Goal: Task Accomplishment & Management: Use online tool/utility

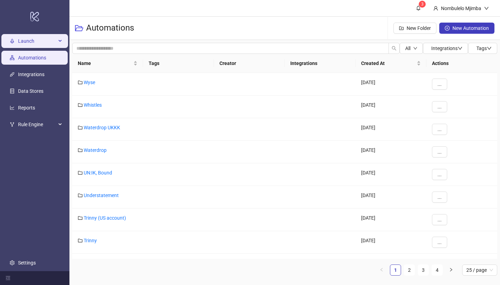
click at [58, 45] on div "Launch" at bounding box center [34, 41] width 67 height 14
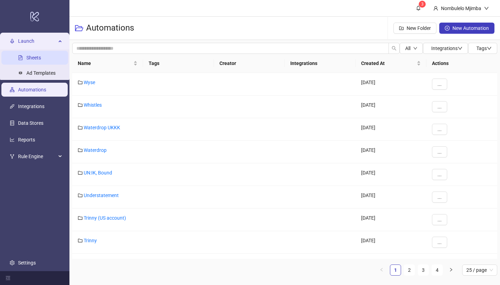
click at [40, 60] on link "Sheets" at bounding box center [33, 58] width 15 height 6
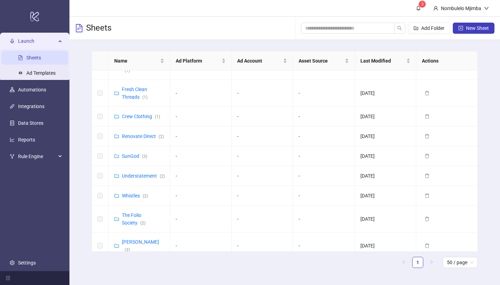
scroll to position [252, 0]
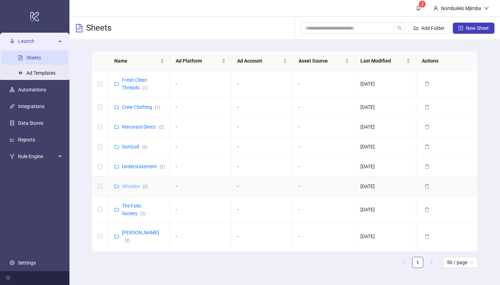
click at [134, 183] on link "Whistles ( 2 )" at bounding box center [135, 186] width 26 height 6
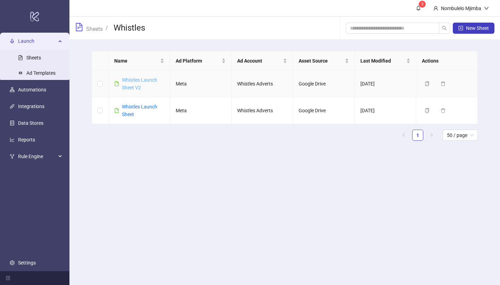
click at [142, 80] on link "Whistles Launch Sheet V2" at bounding box center [139, 83] width 35 height 13
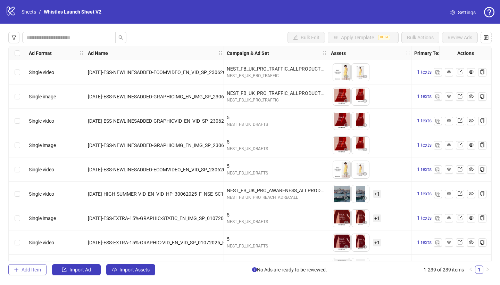
click at [24, 271] on span "Add Item" at bounding box center [31, 269] width 19 height 6
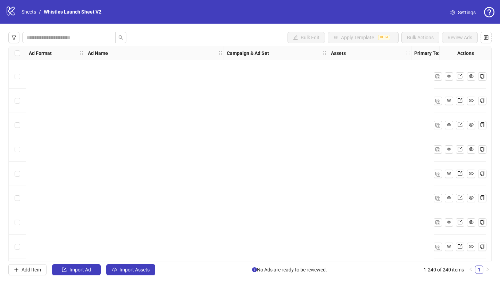
scroll to position [5631, 0]
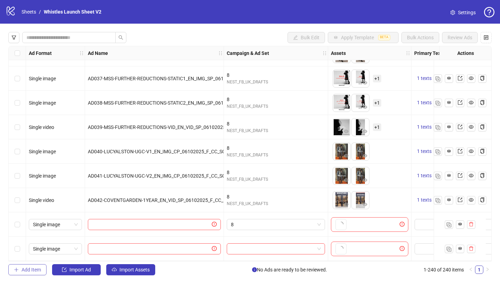
click at [24, 271] on span "Add Item" at bounding box center [31, 269] width 19 height 6
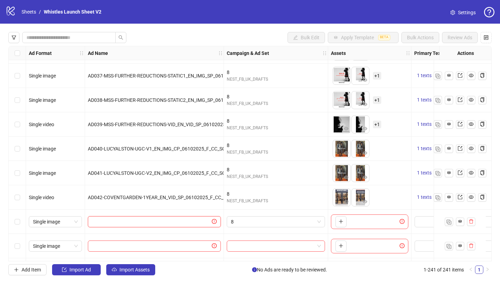
click at [120, 223] on input "text" at bounding box center [151, 222] width 118 height 8
paste input "**********"
type input "**********"
click at [250, 223] on span "8" at bounding box center [276, 221] width 90 height 10
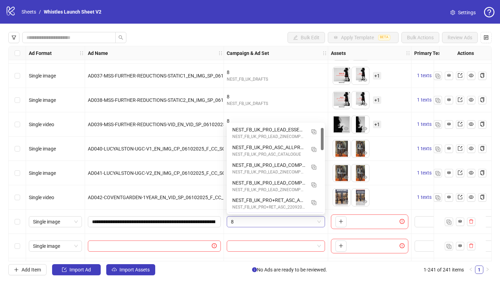
click at [167, 218] on input "**********" at bounding box center [153, 222] width 123 height 8
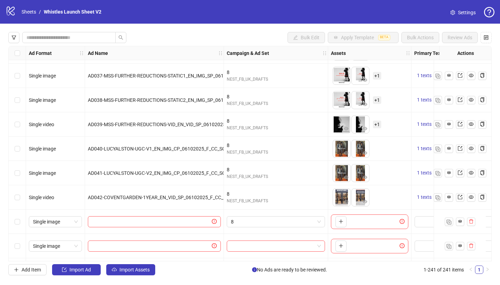
click at [92, 222] on span at bounding box center [154, 221] width 133 height 11
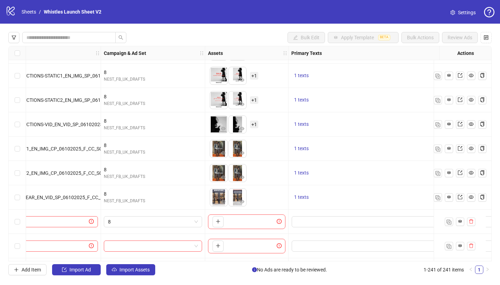
click at [217, 220] on div "Ad Format Ad Name Campaign & Ad Set Assets Primary Texts Headlines Descriptions…" at bounding box center [249, 153] width 483 height 215
click at [222, 221] on div "Ad Format Ad Name Campaign & Ad Set Assets Primary Texts Headlines Descriptions…" at bounding box center [249, 153] width 483 height 215
click at [250, 221] on div "To pick up a draggable item, press the space bar. While dragging, use the arrow…" at bounding box center [246, 221] width 77 height 15
click at [301, 221] on textarea "Edit values" at bounding box center [369, 221] width 157 height 11
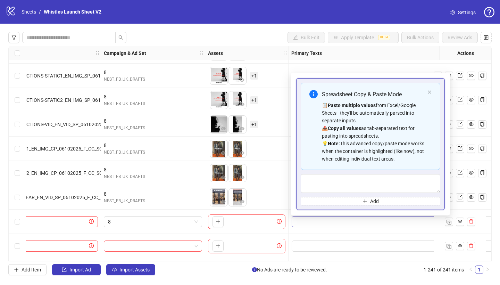
click at [301, 221] on div "Ad Format Ad Name Campaign & Ad Set Assets Primary Texts Headlines Descriptions…" at bounding box center [249, 153] width 483 height 215
click at [216, 220] on div "Ad Format Ad Name Campaign & Ad Set Assets Primary Texts Headlines Descriptions…" at bounding box center [249, 153] width 483 height 215
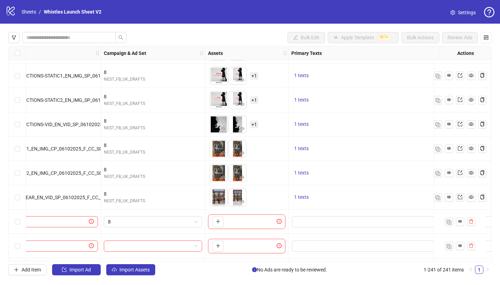
scroll to position [5655, 0]
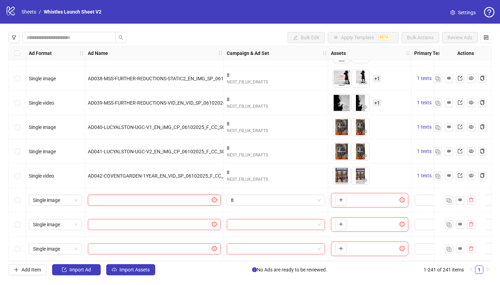
click at [159, 196] on input "text" at bounding box center [151, 200] width 118 height 8
click at [160, 199] on input "text" at bounding box center [151, 200] width 118 height 8
paste input "**********"
type input "**********"
click at [342, 197] on icon "plus" at bounding box center [340, 199] width 5 height 5
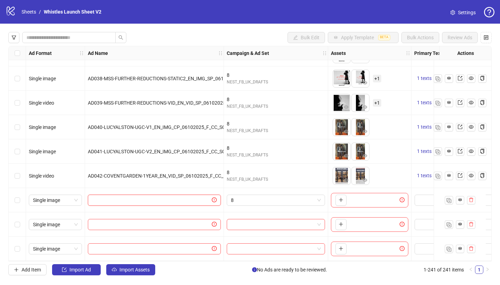
click at [192, 196] on input "text" at bounding box center [151, 200] width 118 height 8
click at [60, 244] on span "Single image" at bounding box center [55, 248] width 45 height 10
click at [77, 200] on span "Single image" at bounding box center [55, 200] width 45 height 10
click at [60, 176] on div "Single video" at bounding box center [55, 176] width 53 height 8
click at [69, 243] on span "Single image" at bounding box center [55, 248] width 45 height 10
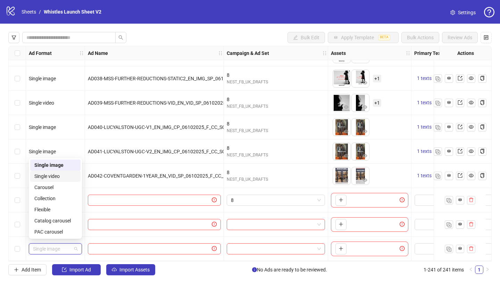
click at [67, 178] on div "Single video" at bounding box center [55, 176] width 42 height 8
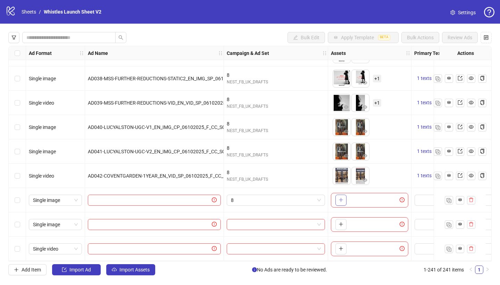
click at [339, 200] on button "button" at bounding box center [340, 199] width 11 height 11
click at [343, 199] on icon "plus" at bounding box center [340, 199] width 5 height 5
click at [383, 201] on div "To pick up a draggable item, press the space bar. While dragging, use the arrow…" at bounding box center [369, 200] width 77 height 15
click at [192, 177] on div "AD042-COVENTGARDEN-1YEAR_EN_VID_SP_06102025_F_CC_None_None_BAU" at bounding box center [154, 175] width 139 height 24
click at [187, 191] on div at bounding box center [154, 200] width 139 height 24
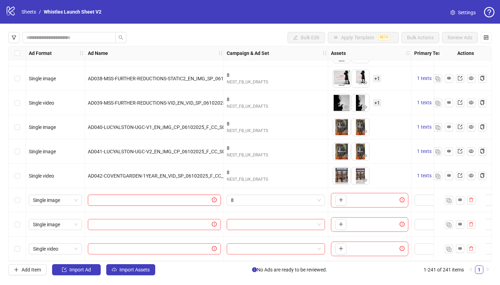
click at [186, 197] on input "text" at bounding box center [151, 200] width 118 height 8
click at [343, 198] on button "button" at bounding box center [340, 199] width 11 height 11
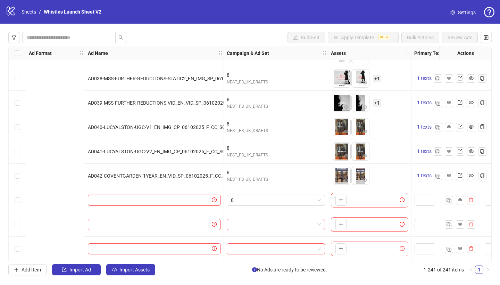
scroll to position [5654, 218]
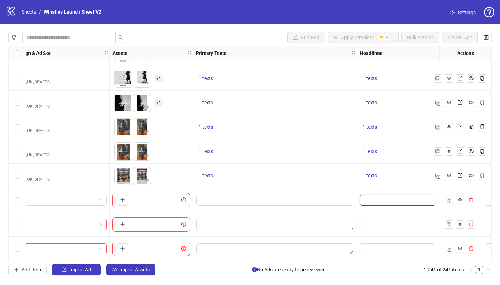
click at [394, 195] on input "Edit values" at bounding box center [408, 199] width 97 height 11
click at [393, 200] on input "Edit values" at bounding box center [408, 199] width 97 height 11
click at [384, 199] on div "Ad Format Ad Name Campaign & Ad Set Assets Primary Texts Headlines Descriptions…" at bounding box center [249, 153] width 483 height 215
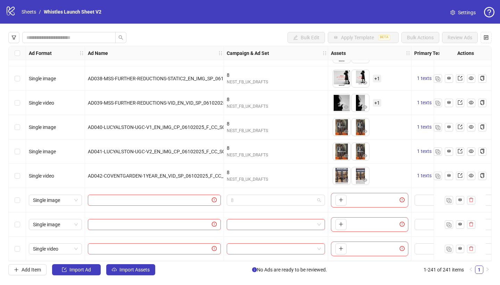
click at [291, 200] on span "8" at bounding box center [276, 200] width 90 height 10
click at [236, 225] on input "search" at bounding box center [273, 224] width 84 height 10
click at [235, 195] on span "8" at bounding box center [276, 200] width 90 height 10
click at [321, 203] on div "8" at bounding box center [276, 199] width 98 height 11
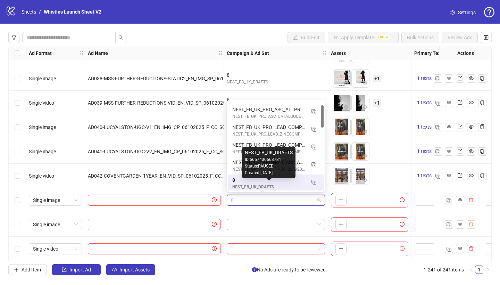
click at [297, 184] on div "NEST_FB_UK_DRAFTS" at bounding box center [268, 187] width 73 height 7
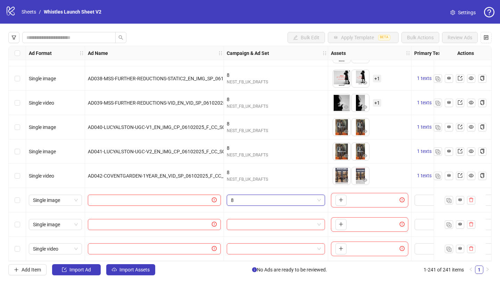
click at [177, 196] on input "text" at bounding box center [151, 200] width 118 height 8
click at [170, 197] on input "text" at bounding box center [151, 200] width 118 height 8
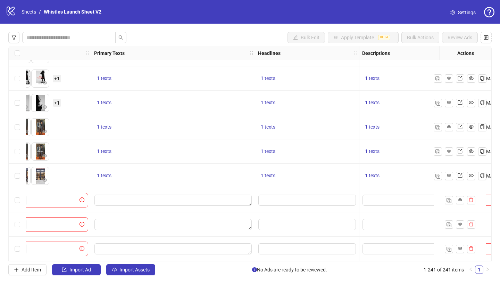
scroll to position [5654, 234]
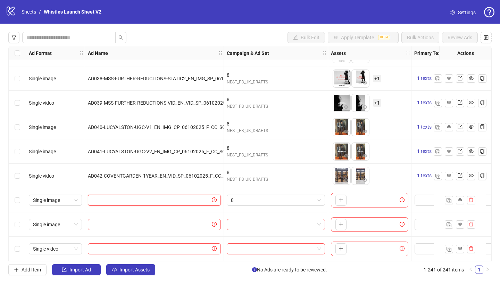
click at [190, 201] on input "text" at bounding box center [151, 200] width 118 height 8
click at [169, 196] on input "text" at bounding box center [151, 200] width 118 height 8
click at [143, 200] on input "text" at bounding box center [151, 200] width 118 height 8
paste input "**********"
type input "**********"
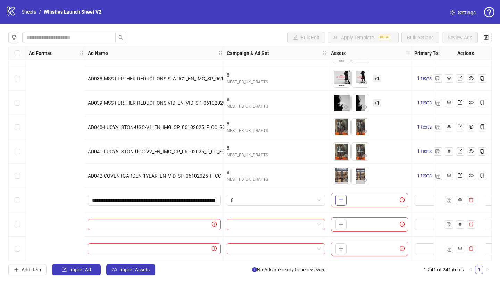
click at [339, 200] on icon "plus" at bounding box center [341, 200] width 4 height 0
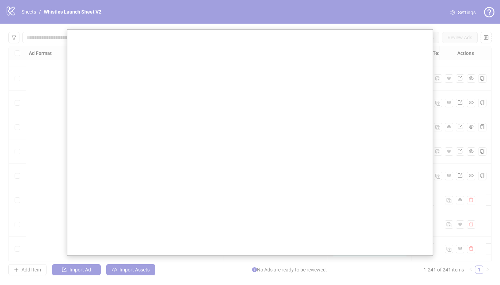
scroll to position [5653, 222]
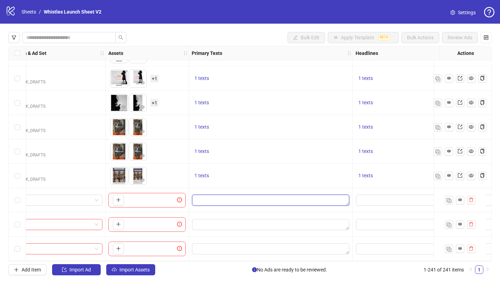
click at [211, 204] on textarea "Edit values" at bounding box center [270, 199] width 157 height 11
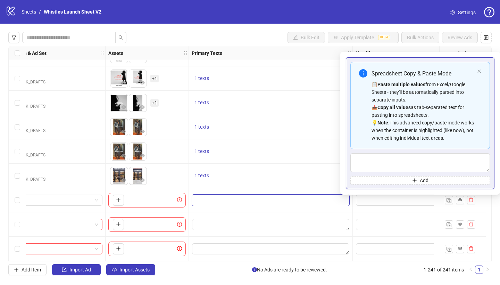
scroll to position [5652, 46]
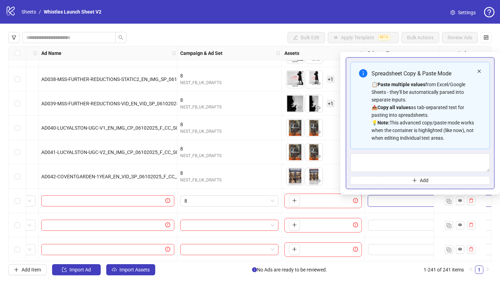
click at [477, 70] on icon "close" at bounding box center [479, 71] width 4 height 4
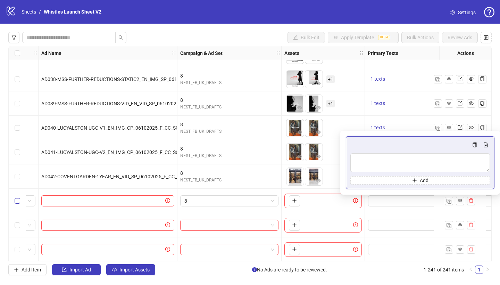
click at [15, 203] on label "Select row 239" at bounding box center [18, 201] width 6 height 8
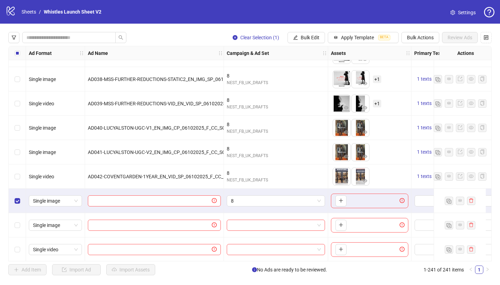
scroll to position [5655, 0]
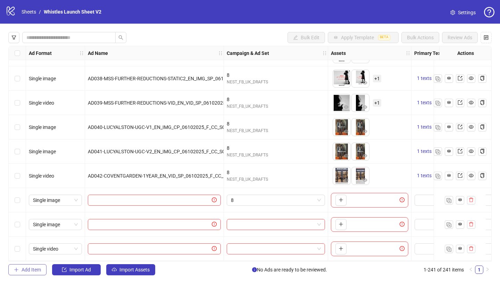
click at [24, 270] on span "Add Item" at bounding box center [31, 269] width 19 height 6
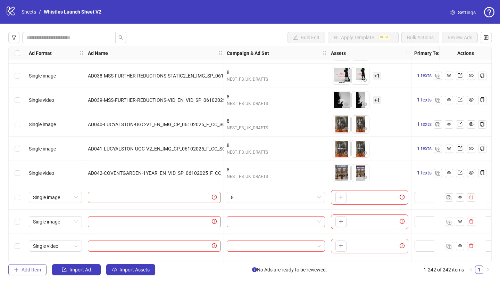
click at [15, 270] on icon "plus" at bounding box center [16, 269] width 5 height 5
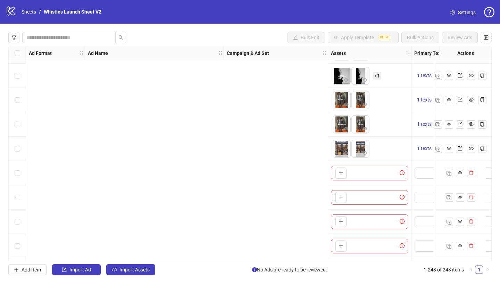
scroll to position [5680, 419]
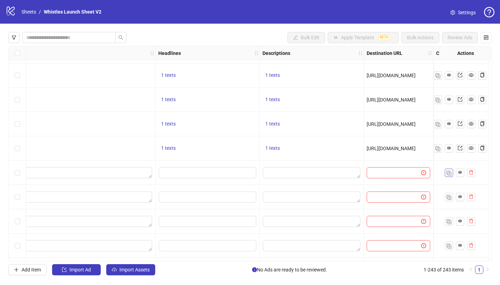
click at [449, 173] on img "button" at bounding box center [448, 172] width 5 height 5
click at [449, 185] on div at bounding box center [459, 197] width 52 height 24
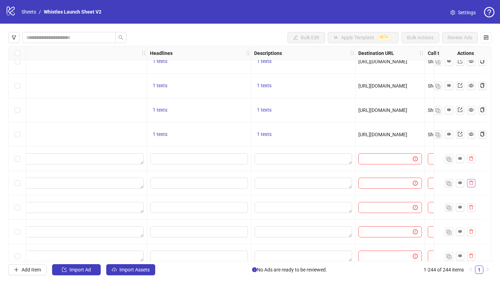
click at [472, 184] on icon "delete" at bounding box center [471, 182] width 4 height 5
click at [472, 184] on body "logo/logo-mobile Sheets / Whistles Launch Sheet V2 Settings Bulk Edit Apply Tem…" at bounding box center [250, 142] width 500 height 285
click at [472, 184] on div "Are you sure you want to delete this row? Cancel Delete" at bounding box center [250, 142] width 500 height 285
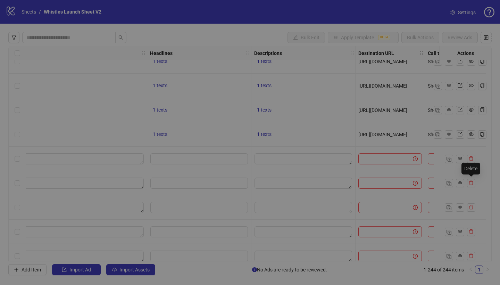
scroll to position [5728, 475]
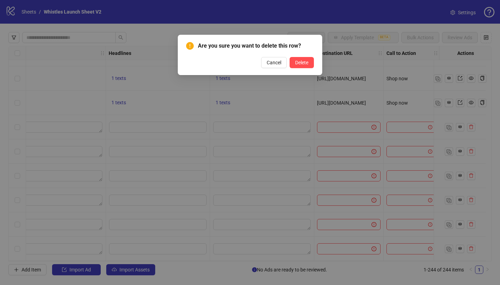
drag, startPoint x: 471, startPoint y: 250, endPoint x: 472, endPoint y: 244, distance: 6.0
click at [471, 250] on div "Are you sure you want to delete this row? Cancel Delete" at bounding box center [250, 142] width 500 height 285
click at [476, 244] on div "Are you sure you want to delete this row? Cancel Delete" at bounding box center [250, 142] width 500 height 285
click at [472, 244] on div "Are you sure you want to delete this row? Cancel Delete" at bounding box center [250, 142] width 500 height 285
click at [296, 61] on span "Delete" at bounding box center [301, 63] width 13 height 6
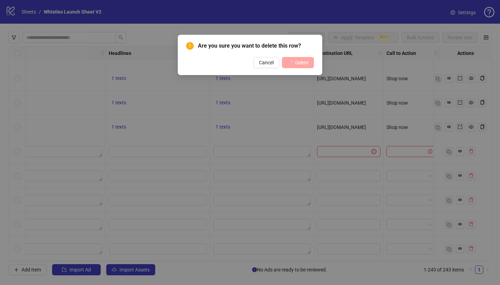
scroll to position [5704, 475]
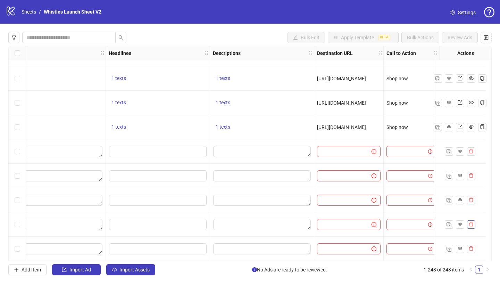
click at [471, 221] on icon "delete" at bounding box center [470, 223] width 5 height 5
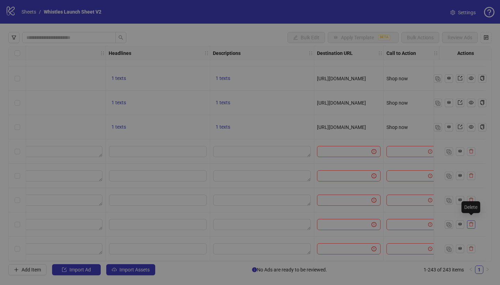
click at [469, 220] on div "Are you sure you want to delete this row? Cancel Delete" at bounding box center [250, 142] width 500 height 285
click at [470, 222] on div "Are you sure you want to delete this row? Cancel Delete" at bounding box center [250, 142] width 500 height 285
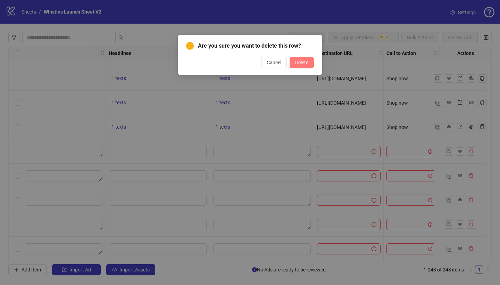
click at [309, 61] on button "Delete" at bounding box center [301, 62] width 24 height 11
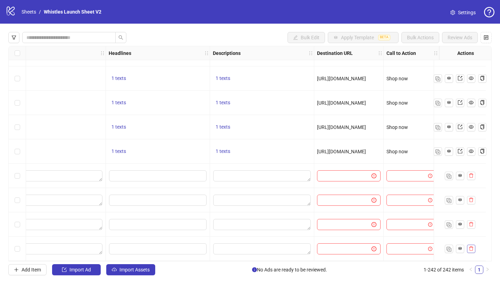
click at [472, 247] on icon "delete" at bounding box center [471, 248] width 4 height 5
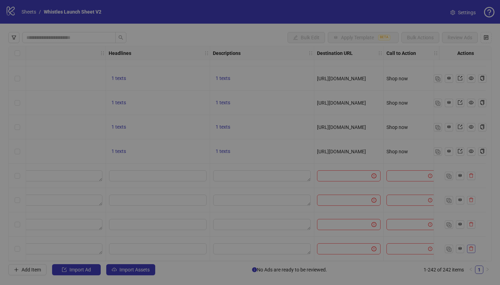
click at [472, 247] on div "Are you sure you want to delete this row? Cancel Delete" at bounding box center [250, 142] width 500 height 285
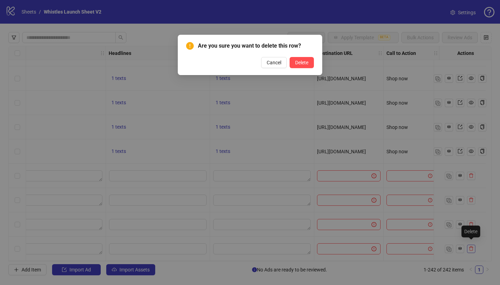
click at [472, 247] on div "Are you sure you want to delete this row? Cancel Delete" at bounding box center [250, 142] width 500 height 285
click at [308, 64] on button "Delete" at bounding box center [301, 62] width 24 height 11
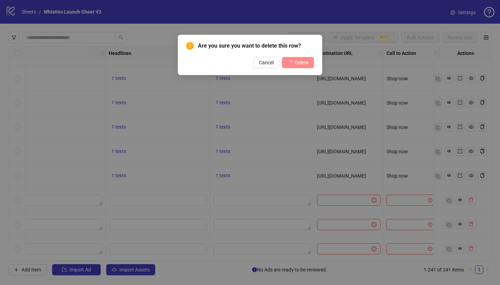
scroll to position [5655, 475]
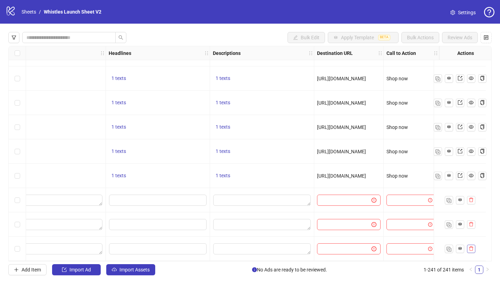
click at [471, 246] on icon "delete" at bounding box center [470, 248] width 5 height 5
click at [471, 246] on div "Are you sure you want to delete this row? Cancel Delete" at bounding box center [250, 142] width 500 height 285
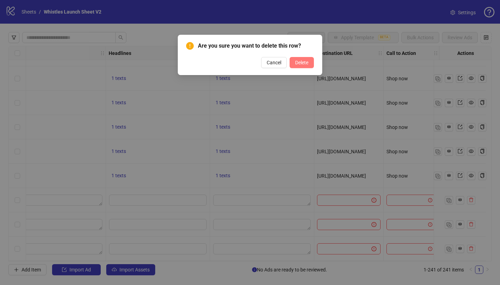
click at [298, 63] on span "Delete" at bounding box center [301, 63] width 13 height 6
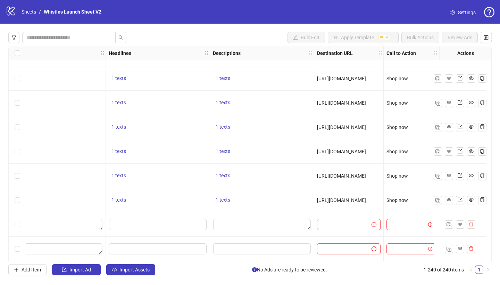
scroll to position [5631, 475]
click at [472, 248] on icon "delete" at bounding box center [470, 248] width 5 height 5
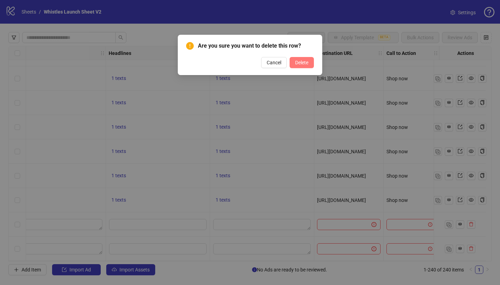
click at [305, 61] on span "Delete" at bounding box center [301, 63] width 13 height 6
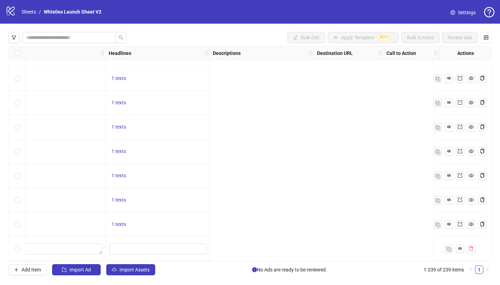
scroll to position [5606, 0]
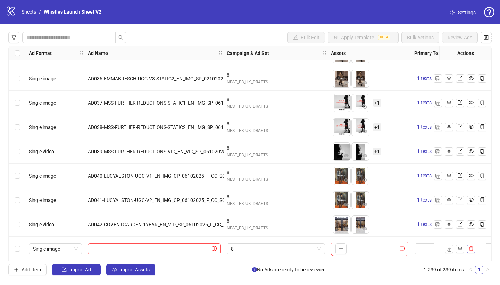
click at [470, 246] on icon "delete" at bounding box center [471, 248] width 4 height 5
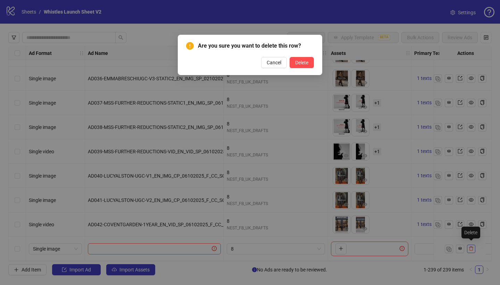
click at [470, 233] on div "Are you sure you want to delete this row? Cancel Delete" at bounding box center [250, 142] width 500 height 285
click at [471, 247] on div "Are you sure you want to delete this row? Cancel Delete" at bounding box center [250, 142] width 500 height 285
click at [305, 63] on span "Delete" at bounding box center [301, 63] width 13 height 6
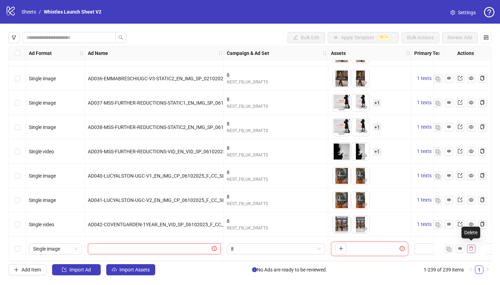
click at [472, 248] on icon "delete" at bounding box center [471, 248] width 4 height 5
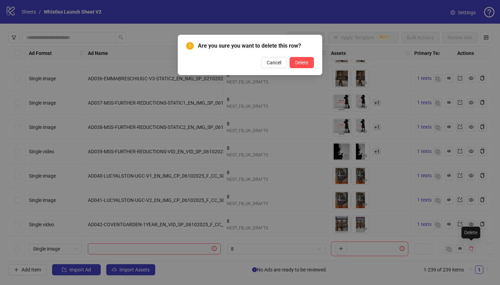
click at [472, 247] on div "Are you sure you want to delete this row? Cancel Delete" at bounding box center [250, 142] width 500 height 285
click at [304, 62] on span "Delete" at bounding box center [301, 63] width 13 height 6
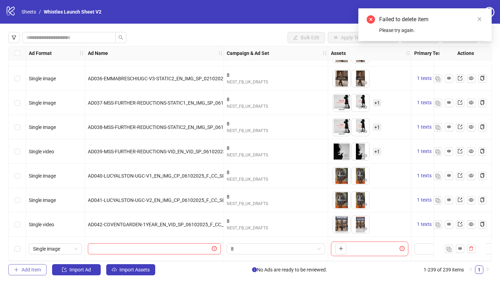
click at [35, 270] on span "Add Item" at bounding box center [31, 269] width 19 height 6
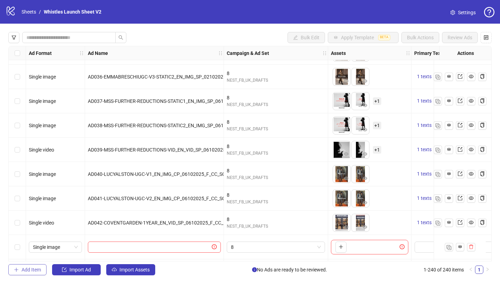
click at [34, 272] on button "Add Item" at bounding box center [27, 269] width 38 height 11
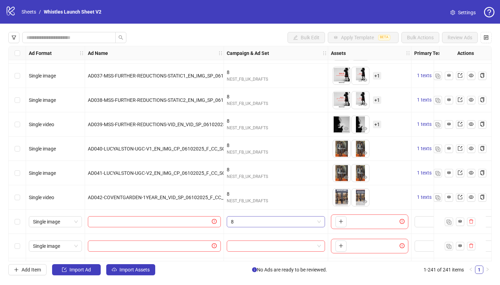
click at [252, 221] on span "8" at bounding box center [276, 221] width 90 height 10
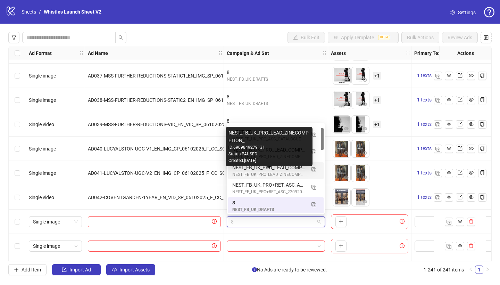
scroll to position [0, 0]
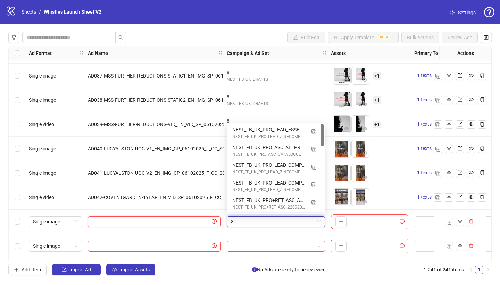
click at [191, 221] on input "text" at bounding box center [151, 222] width 118 height 8
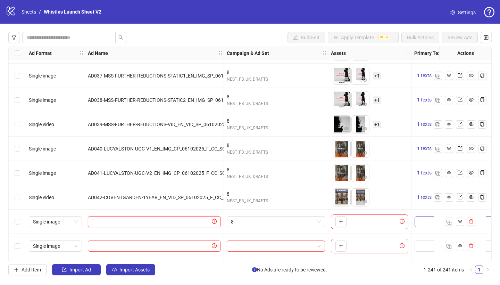
scroll to position [5630, 180]
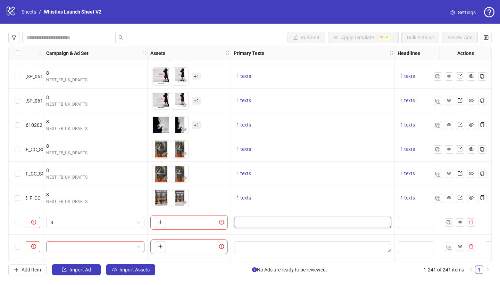
click at [256, 224] on textarea "Edit values" at bounding box center [312, 222] width 157 height 11
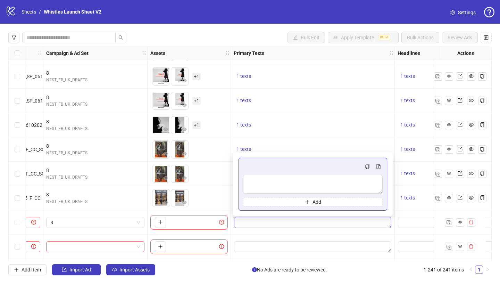
click at [258, 223] on textarea "Edit values" at bounding box center [312, 222] width 157 height 11
click at [280, 201] on button "Add" at bounding box center [312, 201] width 139 height 8
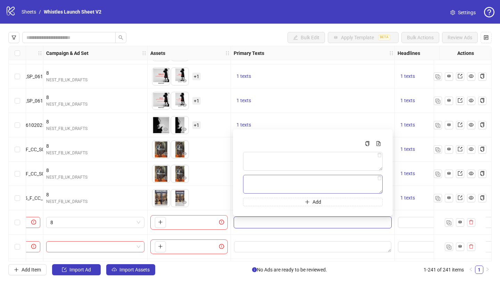
click at [291, 190] on textarea "Multi-text input container - paste or copy values" at bounding box center [312, 184] width 139 height 19
click at [381, 156] on icon "delete" at bounding box center [379, 155] width 4 height 5
click at [297, 184] on textarea "Multi-text input container - paste or copy values" at bounding box center [312, 184] width 139 height 19
paste textarea "**********"
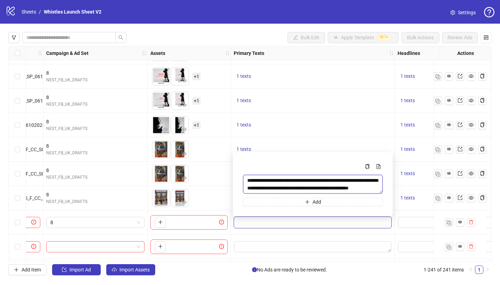
scroll to position [5, 0]
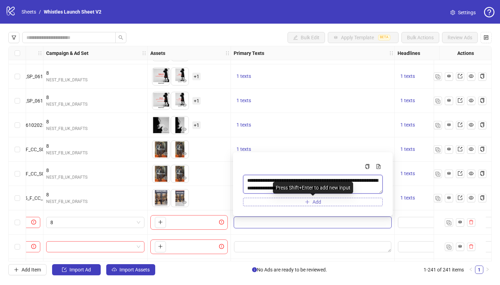
type textarea "**********"
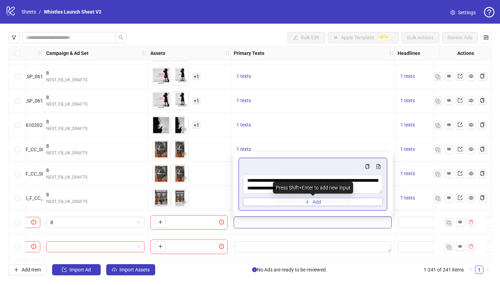
click at [309, 202] on button "Add" at bounding box center [312, 201] width 139 height 8
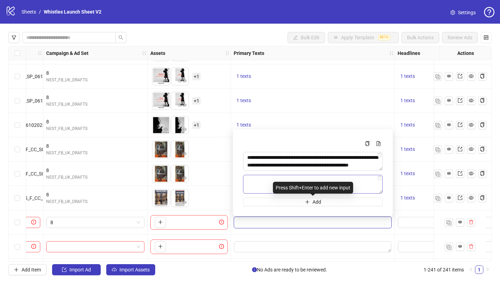
click at [380, 180] on textarea "Multi-text input container - paste or copy values" at bounding box center [312, 184] width 139 height 19
click at [379, 179] on icon "delete" at bounding box center [379, 177] width 5 height 5
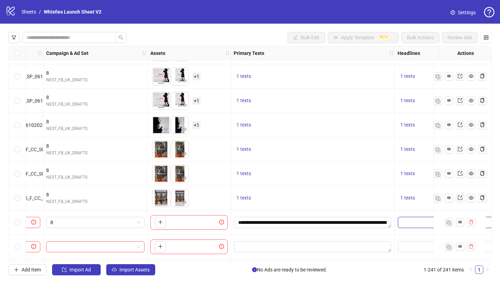
click at [406, 223] on input "Edit values" at bounding box center [446, 222] width 97 height 11
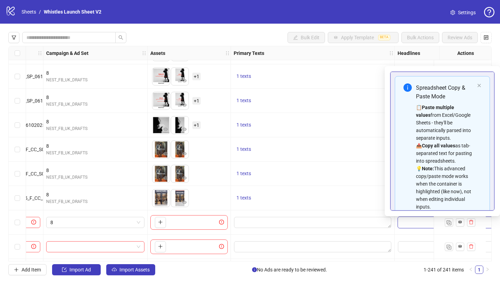
scroll to position [40, 0]
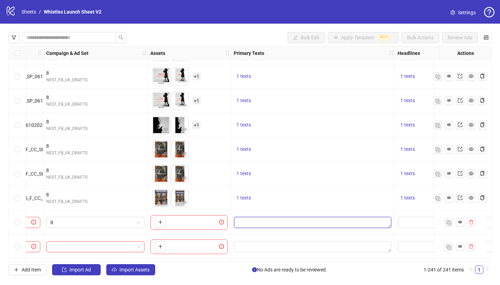
click at [365, 223] on textarea "Edit values" at bounding box center [312, 222] width 157 height 11
drag, startPoint x: 188, startPoint y: 223, endPoint x: 98, endPoint y: 243, distance: 92.0
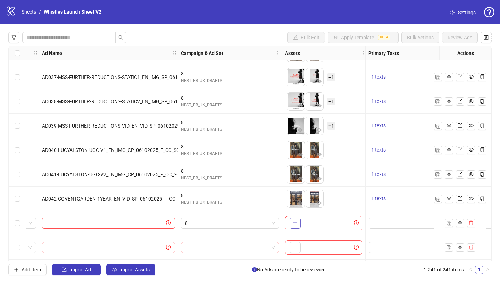
click at [300, 221] on button "button" at bounding box center [294, 222] width 11 height 11
click at [395, 224] on textarea "Edit values" at bounding box center [446, 222] width 157 height 11
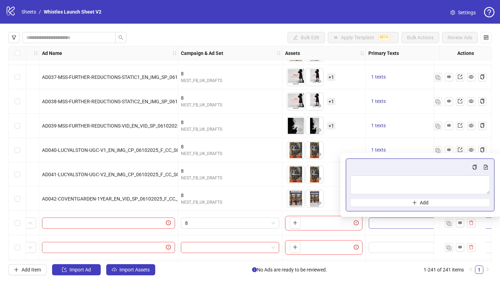
click at [395, 224] on textarea "Edit values" at bounding box center [446, 222] width 157 height 11
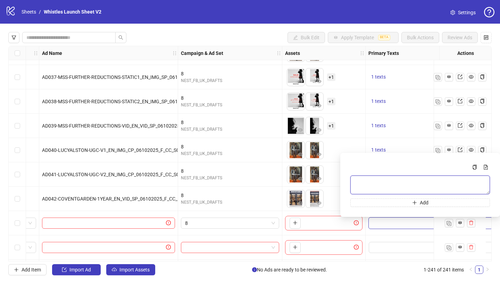
click at [391, 186] on textarea "Multi-text input container - paste or copy values" at bounding box center [419, 184] width 139 height 19
click at [391, 226] on textarea "Edit values" at bounding box center [446, 222] width 157 height 11
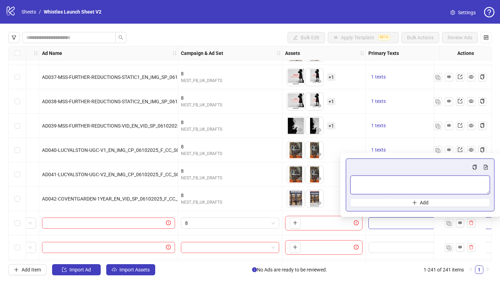
drag, startPoint x: 394, startPoint y: 189, endPoint x: 404, endPoint y: 184, distance: 10.2
click at [394, 189] on textarea "Multi-text input container - paste or copy values" at bounding box center [419, 184] width 139 height 19
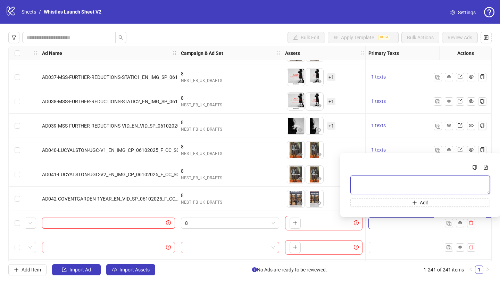
paste textarea "**********"
type textarea "**********"
click at [471, 226] on button "button" at bounding box center [471, 223] width 8 height 8
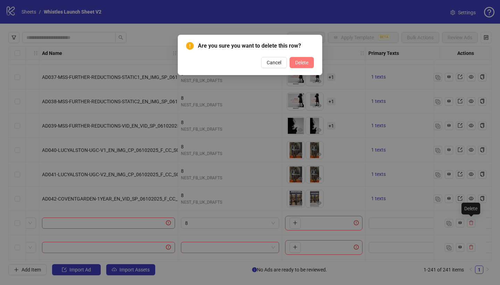
click at [305, 64] on span "Delete" at bounding box center [301, 63] width 13 height 6
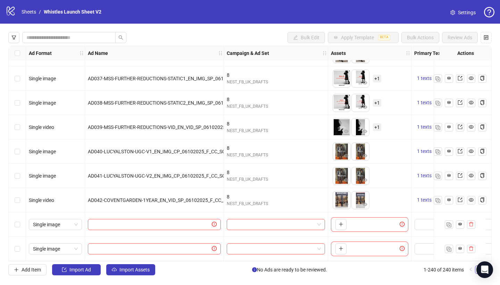
scroll to position [5631, 0]
click at [472, 222] on icon "delete" at bounding box center [470, 223] width 5 height 5
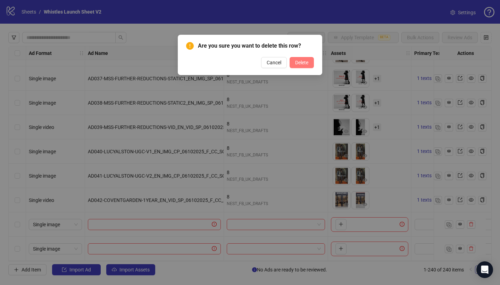
click at [302, 61] on span "Delete" at bounding box center [301, 63] width 13 height 6
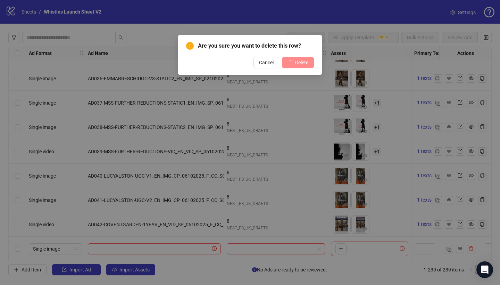
scroll to position [5607, 0]
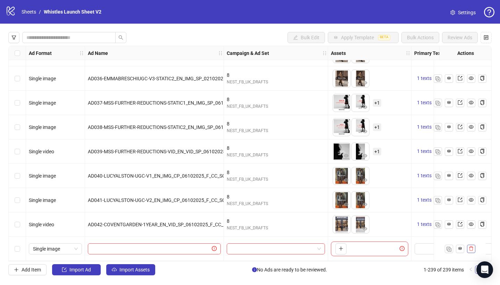
click at [470, 246] on icon "delete" at bounding box center [470, 248] width 5 height 5
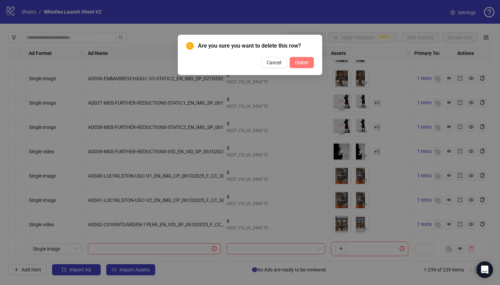
click at [303, 61] on span "Delete" at bounding box center [301, 63] width 13 height 6
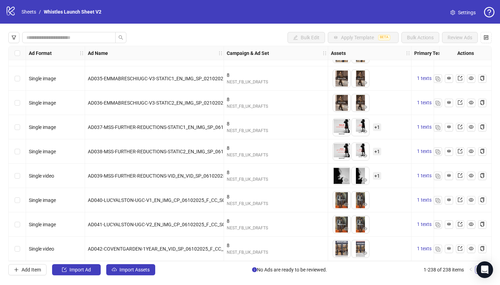
scroll to position [5583, 0]
click at [29, 273] on button "Add Item" at bounding box center [27, 269] width 38 height 11
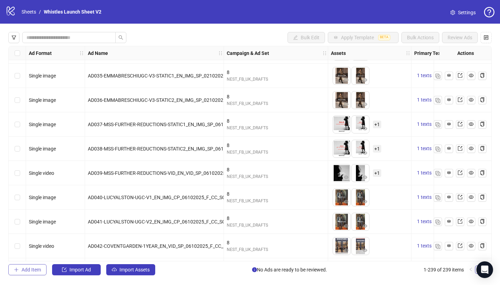
click at [19, 272] on button "Add Item" at bounding box center [27, 269] width 38 height 11
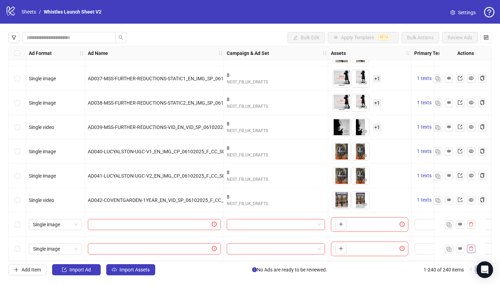
click at [473, 247] on icon "delete" at bounding box center [470, 248] width 5 height 5
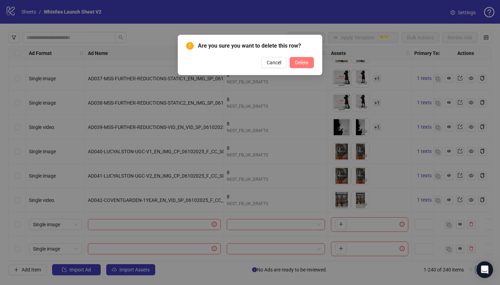
click at [301, 64] on span "Delete" at bounding box center [301, 63] width 13 height 6
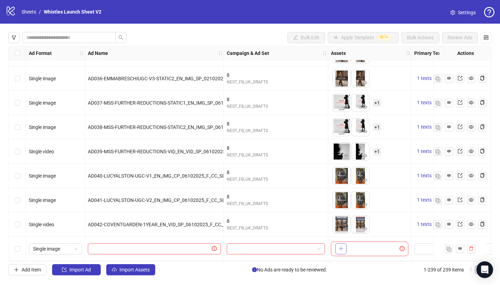
click at [342, 246] on icon "plus" at bounding box center [340, 248] width 5 height 5
drag, startPoint x: 359, startPoint y: 224, endPoint x: 376, endPoint y: 223, distance: 17.1
click at [377, 239] on div "To pick up a draggable item, press the space bar. While dragging, use the arrow…" at bounding box center [356, 248] width 49 height 18
click at [376, 245] on span "+ 1" at bounding box center [377, 249] width 8 height 8
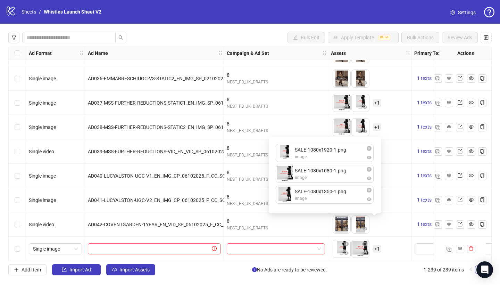
click at [396, 238] on div "To pick up a draggable item, press the space bar. While dragging, use the arrow…" at bounding box center [369, 249] width 77 height 22
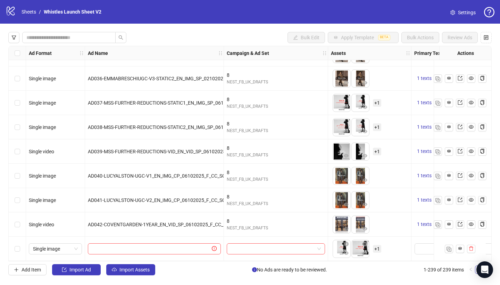
click at [376, 245] on span "+ 1" at bounding box center [377, 249] width 8 height 8
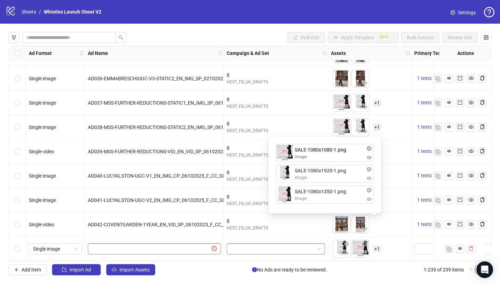
drag, startPoint x: 335, startPoint y: 173, endPoint x: 335, endPoint y: 158, distance: 15.6
click at [335, 158] on div "SALE-1080x1920-1.png image SALE-1080x1080-1.png image SALE-1080x1350-1.png imag…" at bounding box center [325, 175] width 104 height 68
click at [391, 238] on div "Ad Format Ad Name Campaign & Ad Set Assets Primary Texts Headlines Descriptions…" at bounding box center [249, 153] width 483 height 215
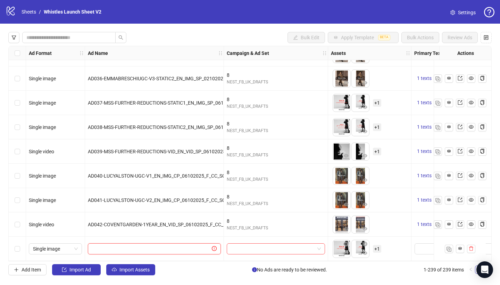
click at [134, 245] on input "text" at bounding box center [151, 249] width 118 height 8
paste input "**********"
type input "**********"
click at [247, 247] on input "search" at bounding box center [273, 248] width 84 height 10
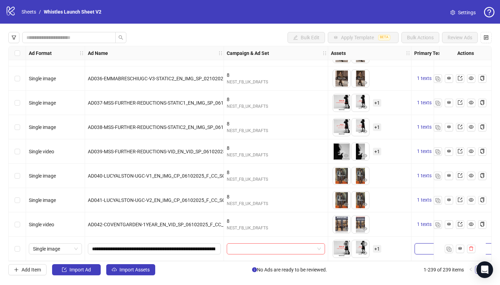
click at [427, 245] on textarea "Edit values" at bounding box center [492, 248] width 157 height 11
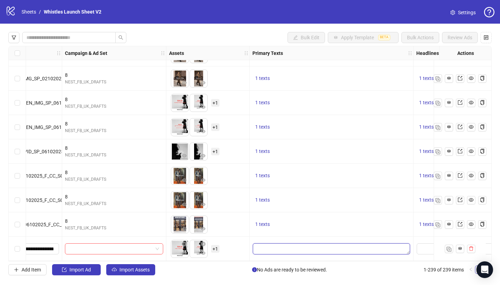
click at [290, 244] on textarea "Edit values" at bounding box center [331, 248] width 157 height 11
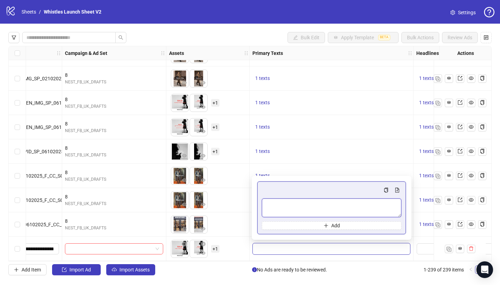
click at [319, 208] on textarea "Multi-text input container - paste or copy values" at bounding box center [331, 207] width 139 height 19
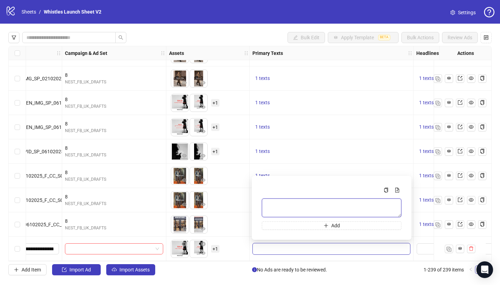
paste textarea "**********"
type textarea "**********"
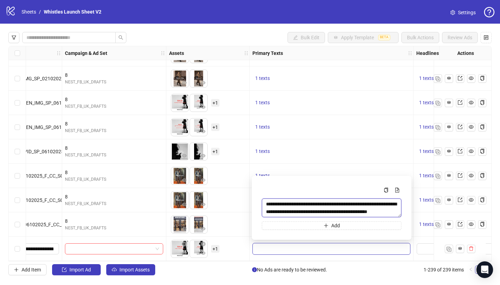
scroll to position [5, 0]
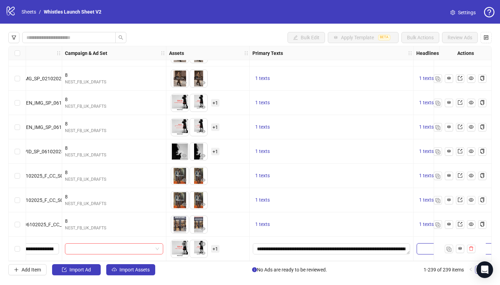
click at [424, 246] on input "Edit values" at bounding box center [464, 248] width 97 height 11
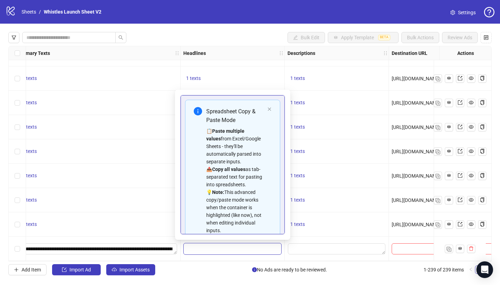
scroll to position [40, 0]
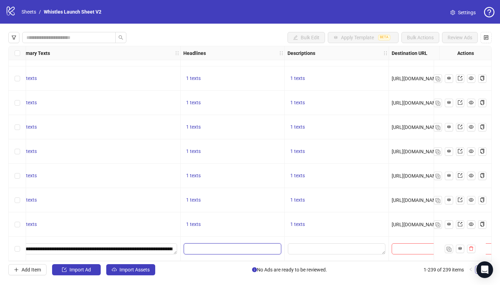
click at [218, 246] on input "Edit values" at bounding box center [232, 248] width 97 height 11
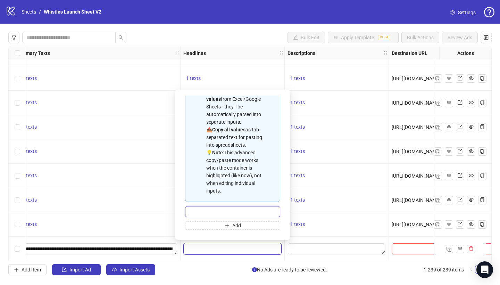
click at [230, 214] on input "Multi-input container - paste or copy values" at bounding box center [232, 211] width 95 height 11
paste input "**********"
type input "**********"
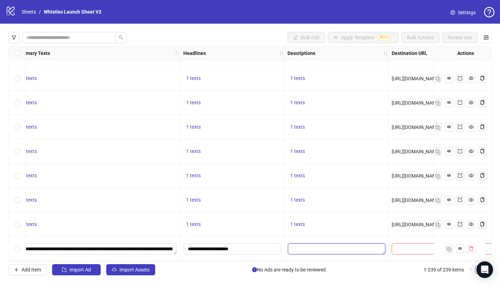
click at [302, 247] on textarea "Edit values" at bounding box center [336, 248] width 97 height 11
click at [323, 200] on textarea "Multi-text input container - paste or copy values" at bounding box center [336, 207] width 95 height 19
paste textarea "**********"
type textarea "**********"
click at [417, 251] on span at bounding box center [422, 248] width 63 height 11
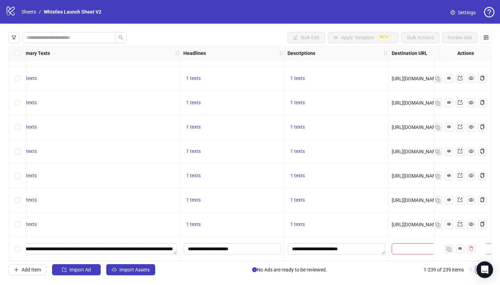
scroll to position [5607, 475]
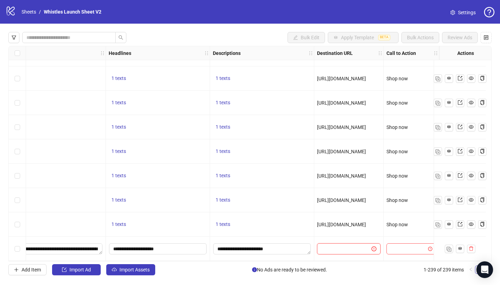
paste input "**********"
type input "**********"
click at [406, 246] on input "search" at bounding box center [407, 248] width 35 height 10
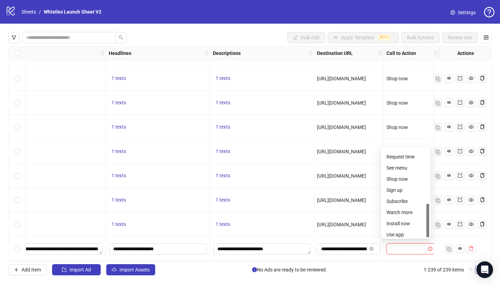
scroll to position [144, 0]
click at [407, 178] on div "Shop now" at bounding box center [405, 176] width 39 height 8
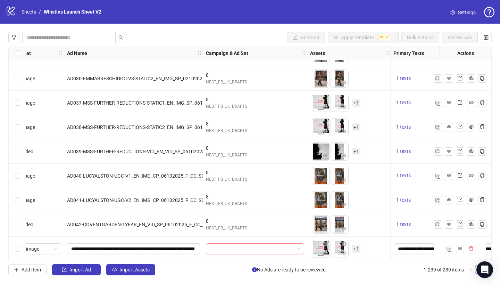
scroll to position [5607, 0]
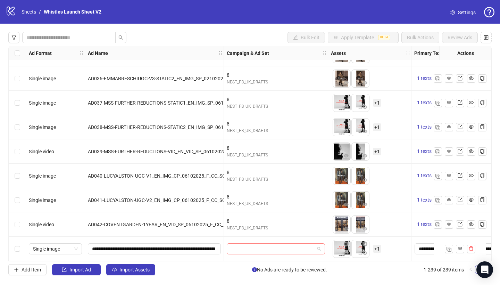
click at [320, 246] on span at bounding box center [276, 248] width 90 height 10
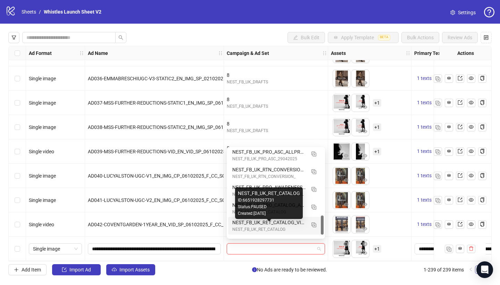
scroll to position [305, 0]
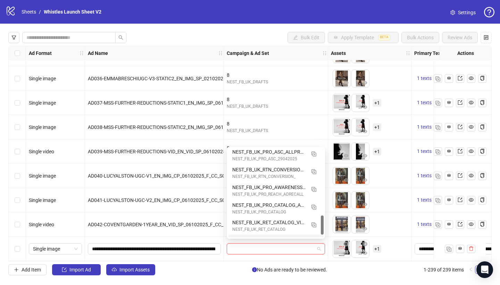
type input "*"
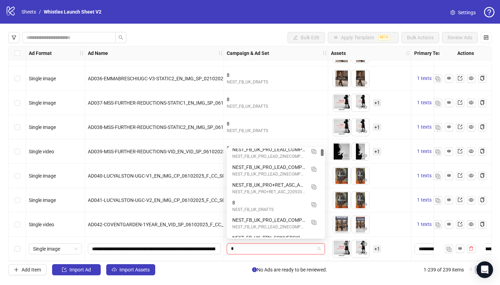
scroll to position [38, 0]
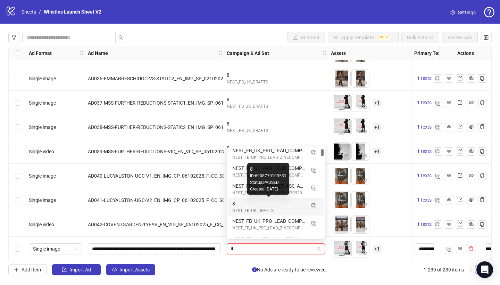
click at [240, 205] on div "8" at bounding box center [268, 204] width 73 height 8
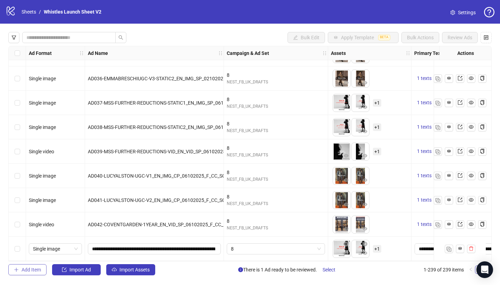
click at [26, 273] on button "Add Item" at bounding box center [27, 269] width 38 height 11
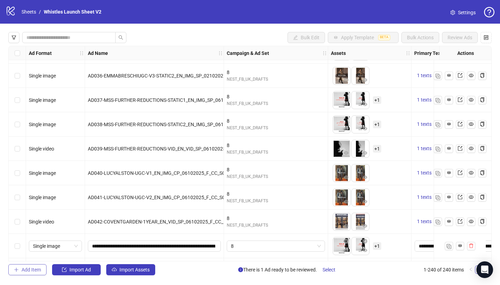
click at [17, 270] on icon "plus" at bounding box center [16, 269] width 5 height 5
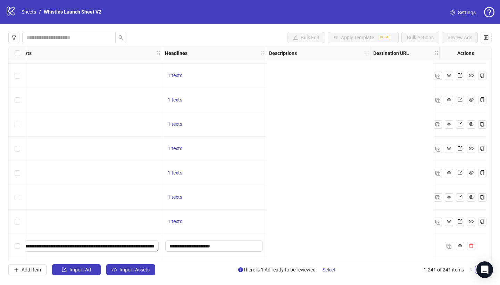
scroll to position [5607, 0]
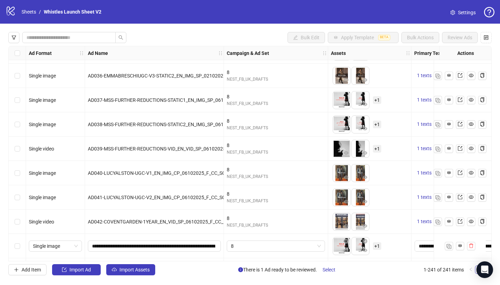
click at [376, 247] on span "+ 1" at bounding box center [377, 246] width 8 height 8
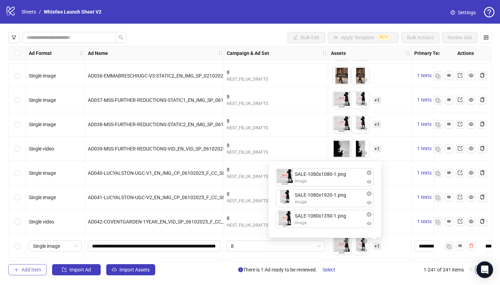
click at [22, 269] on span "Add Item" at bounding box center [31, 269] width 19 height 6
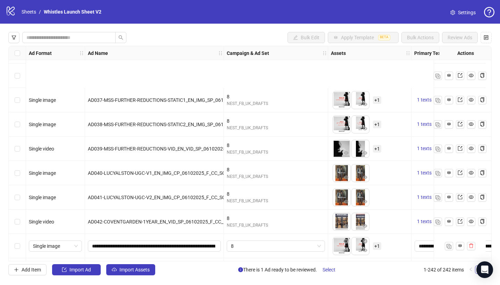
scroll to position [5680, 0]
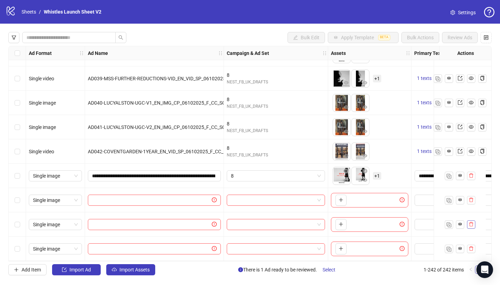
click at [472, 221] on icon "delete" at bounding box center [470, 223] width 5 height 5
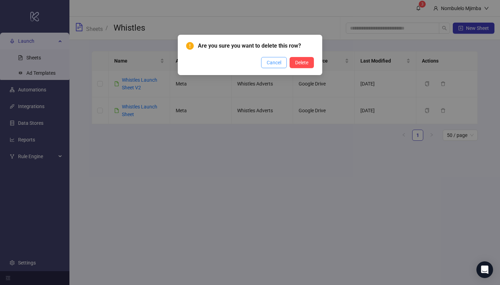
click at [271, 62] on span "Cancel" at bounding box center [273, 63] width 15 height 6
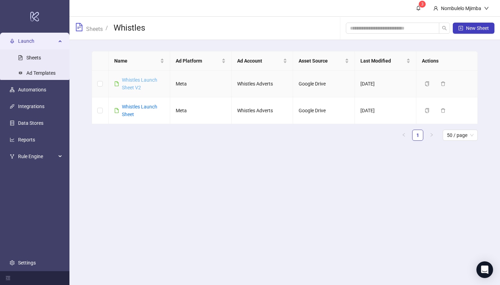
click at [151, 78] on link "Whistles Launch Sheet V2" at bounding box center [139, 83] width 35 height 13
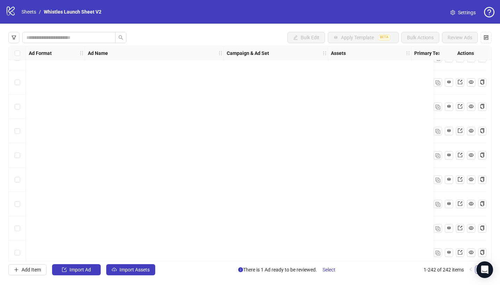
scroll to position [5680, 0]
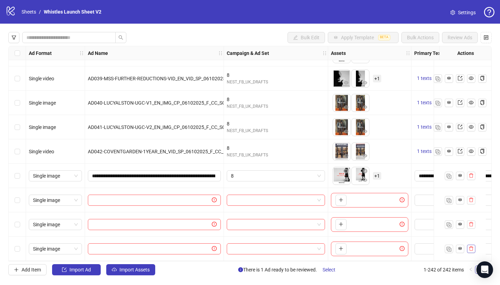
click at [472, 247] on icon "delete" at bounding box center [471, 248] width 4 height 5
